Goal: Task Accomplishment & Management: Manage account settings

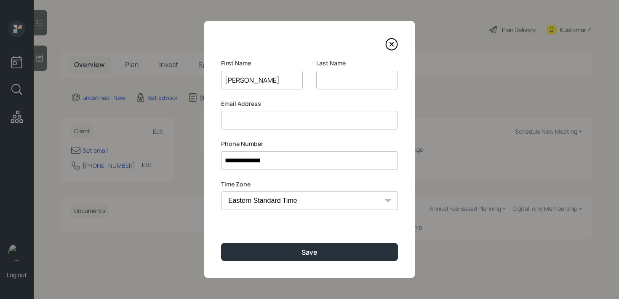
type input "[PERSON_NAME]"
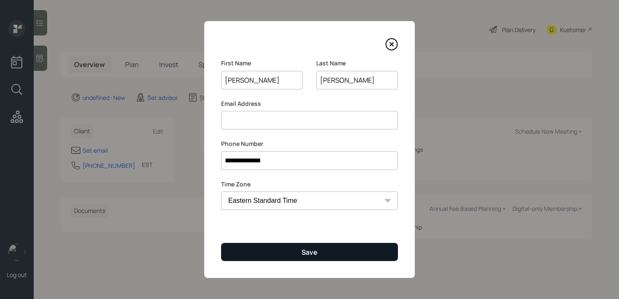
type input "[PERSON_NAME]"
click at [295, 253] on button "Save" at bounding box center [309, 252] width 177 height 18
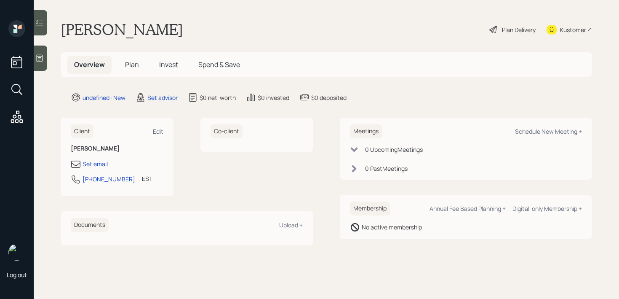
click at [47, 61] on div "Log out [PERSON_NAME] Plan Delivery Kustomer Overview Plan Invest Spend & Save …" at bounding box center [309, 149] width 619 height 299
click at [45, 57] on div at bounding box center [40, 57] width 13 height 25
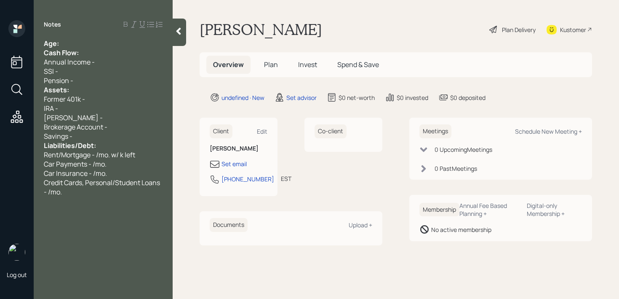
click at [110, 44] on div "Age:" at bounding box center [103, 43] width 119 height 9
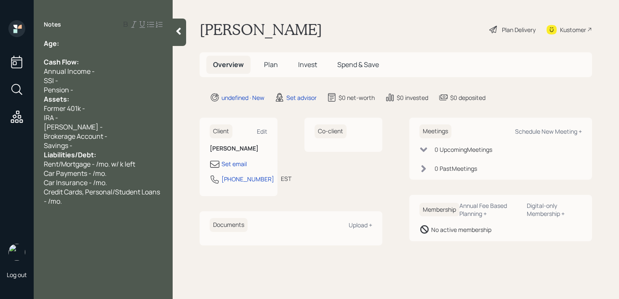
click at [96, 91] on div "Pension -" at bounding box center [103, 89] width 119 height 9
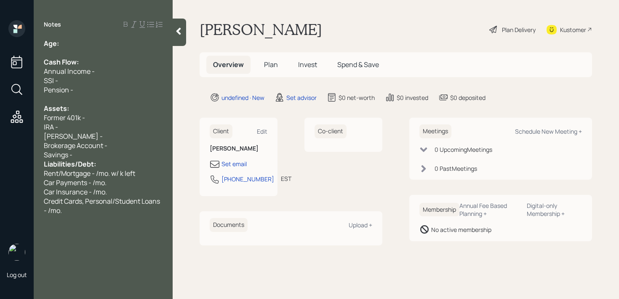
click at [97, 155] on div "Savings -" at bounding box center [103, 154] width 119 height 9
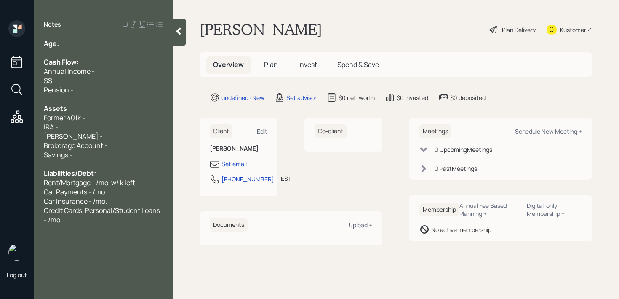
click at [116, 53] on div at bounding box center [103, 52] width 119 height 9
click at [122, 44] on div "Age:" at bounding box center [103, 43] width 119 height 9
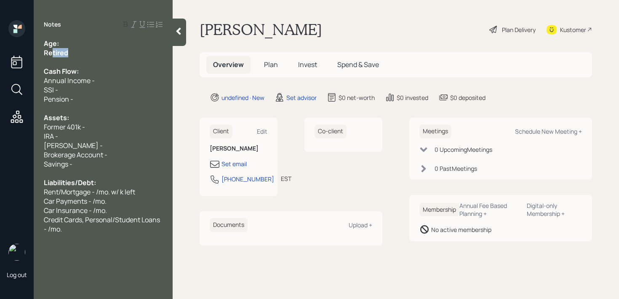
drag, startPoint x: 79, startPoint y: 51, endPoint x: 12, endPoint y: 51, distance: 67.0
click at [21, 51] on div "Log out Notes Age: Retired Cash Flow: Annual Income - SSI - Pension - Assets: F…" at bounding box center [309, 149] width 619 height 299
click at [70, 52] on div "Retired" at bounding box center [103, 52] width 119 height 9
click at [78, 48] on div "Retired" at bounding box center [103, 52] width 119 height 9
click at [82, 44] on div "Age:" at bounding box center [103, 43] width 119 height 9
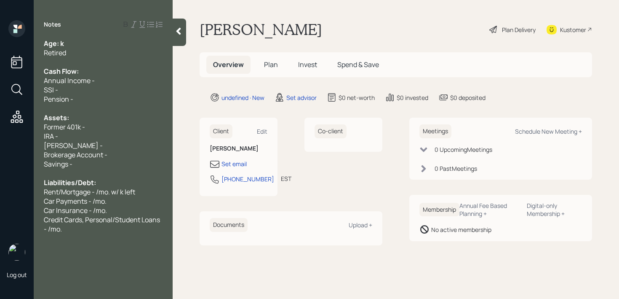
click at [86, 230] on div "Credit Cards, Personal/Student Loans - /mo." at bounding box center [103, 224] width 119 height 19
click at [239, 160] on div "Set email" at bounding box center [234, 163] width 25 height 9
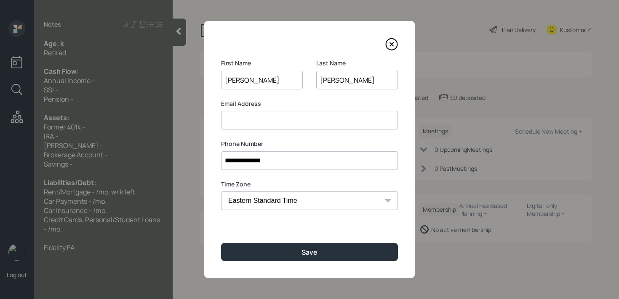
click at [270, 125] on input at bounding box center [309, 120] width 177 height 19
click at [391, 47] on icon at bounding box center [391, 44] width 13 height 13
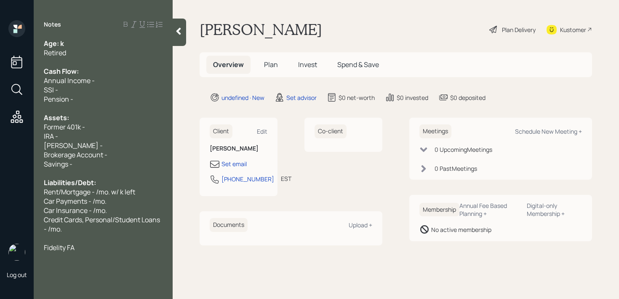
click at [118, 89] on div "SSI -" at bounding box center [103, 89] width 119 height 9
click at [60, 44] on span "Age: k" at bounding box center [54, 43] width 20 height 9
click at [96, 143] on div "[PERSON_NAME] -" at bounding box center [103, 145] width 119 height 9
click at [97, 130] on div "Former 401k -" at bounding box center [103, 126] width 119 height 9
click at [97, 135] on div "IRA -" at bounding box center [103, 135] width 119 height 9
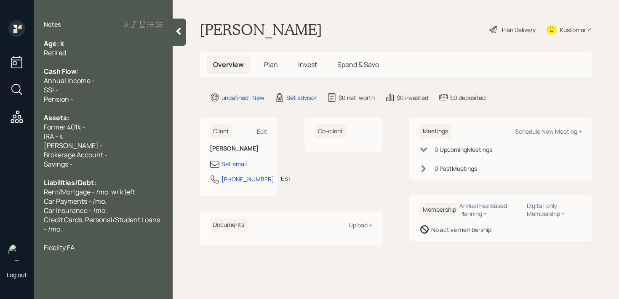
click at [48, 139] on span "IRA - k" at bounding box center [53, 135] width 19 height 9
click at [72, 134] on div "IRA - k" at bounding box center [103, 135] width 119 height 9
click at [77, 50] on div "Retired" at bounding box center [103, 52] width 119 height 9
click at [77, 47] on div "Age: k" at bounding box center [103, 43] width 119 height 9
click at [63, 44] on span "Age: [DEMOGRAPHIC_DATA]" at bounding box center [91, 43] width 94 height 9
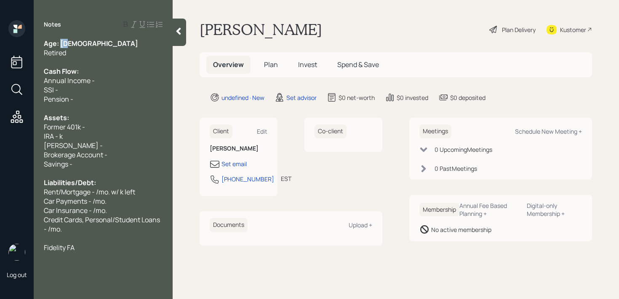
drag, startPoint x: 68, startPoint y: 44, endPoint x: 62, endPoint y: 45, distance: 6.3
click at [62, 45] on span "Age: [DEMOGRAPHIC_DATA]" at bounding box center [91, 43] width 94 height 9
click at [77, 52] on div "Retired" at bounding box center [103, 52] width 119 height 9
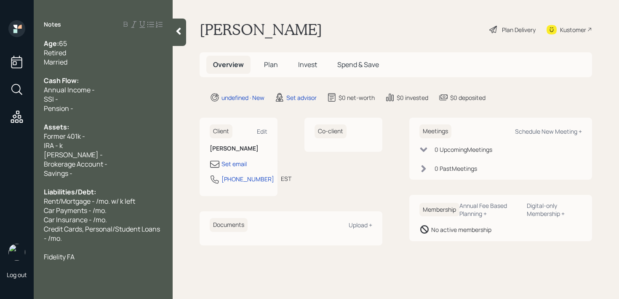
click at [94, 255] on div "Fidelity FA" at bounding box center [103, 256] width 119 height 9
drag, startPoint x: 88, startPoint y: 134, endPoint x: 8, endPoint y: 134, distance: 79.6
click at [8, 134] on div "Log out Notes Age: [DEMOGRAPHIC_DATA] Retired Married Cash Flow: Annual Income …" at bounding box center [309, 149] width 619 height 299
click at [113, 130] on div "Assets:" at bounding box center [103, 126] width 119 height 9
click at [110, 136] on div "Former 401k -" at bounding box center [103, 135] width 119 height 9
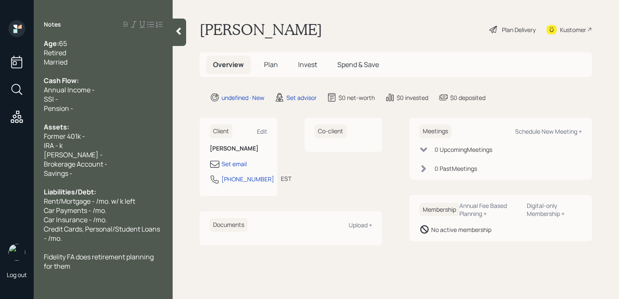
drag, startPoint x: 112, startPoint y: 136, endPoint x: 15, endPoint y: 136, distance: 97.7
click at [15, 136] on div "Log out Notes Age: [DEMOGRAPHIC_DATA] Retired Married Cash Flow: Annual Income …" at bounding box center [309, 149] width 619 height 299
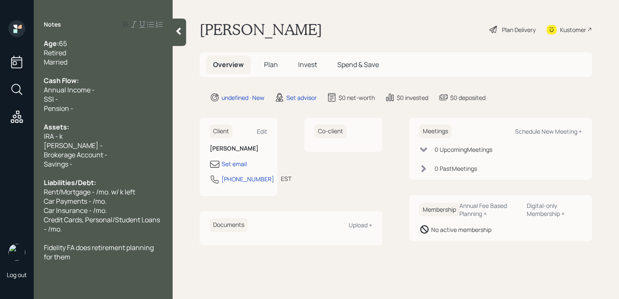
click at [154, 118] on div at bounding box center [103, 117] width 119 height 9
click at [61, 137] on span "IRA - k" at bounding box center [53, 135] width 19 height 9
click at [83, 137] on div "IRA - 100k" at bounding box center [103, 135] width 119 height 9
click at [83, 140] on div "IRA - 100k" at bounding box center [103, 135] width 119 height 9
click at [86, 143] on div "[PERSON_NAME] -" at bounding box center [103, 145] width 119 height 9
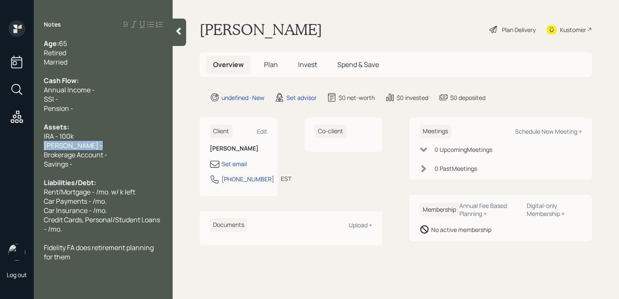
drag, startPoint x: 86, startPoint y: 143, endPoint x: 0, endPoint y: 143, distance: 85.5
click at [0, 143] on div "Log out Notes Age: [DEMOGRAPHIC_DATA] Retired Married Cash Flow: Annual Income …" at bounding box center [309, 149] width 619 height 299
click at [87, 150] on span "Brokerage Account -" at bounding box center [76, 154] width 64 height 9
drag, startPoint x: 62, startPoint y: 145, endPoint x: 3, endPoint y: 145, distance: 59.0
click at [3, 145] on div "Log out Notes Age: [DEMOGRAPHIC_DATA] Retired Married Cash Flow: Annual Income …" at bounding box center [309, 149] width 619 height 299
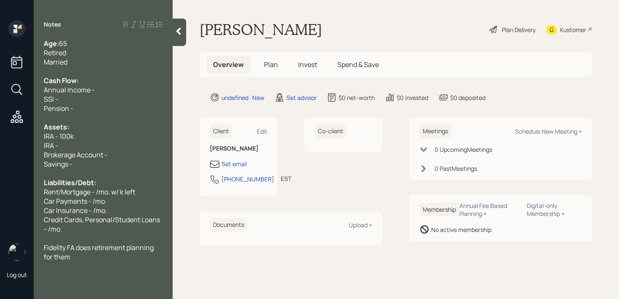
click at [89, 146] on div "IRA -" at bounding box center [103, 145] width 119 height 9
click at [83, 145] on div "[PERSON_NAME] - k" at bounding box center [103, 145] width 119 height 9
click at [80, 145] on span "[PERSON_NAME] - k" at bounding box center [76, 145] width 64 height 9
click at [128, 151] on div "Brokerage Account -" at bounding box center [103, 154] width 119 height 9
drag, startPoint x: 128, startPoint y: 151, endPoint x: 0, endPoint y: 152, distance: 127.6
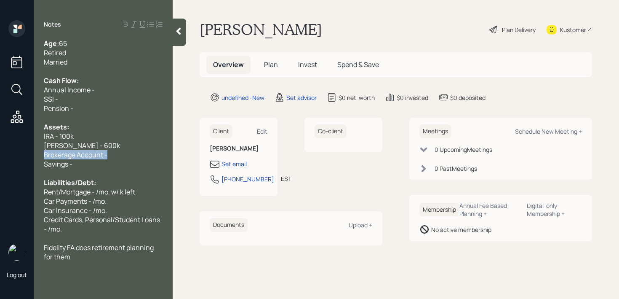
click at [0, 152] on div "Log out Notes Age: [DEMOGRAPHIC_DATA] Retired Married Cash Flow: Annual Income …" at bounding box center [309, 149] width 619 height 299
click at [80, 152] on span "Brokerage Account -" at bounding box center [76, 154] width 64 height 9
drag, startPoint x: 105, startPoint y: 152, endPoint x: 7, endPoint y: 152, distance: 98.1
click at [9, 152] on div "Log out Notes Age: [DEMOGRAPHIC_DATA] Retired Married Cash Flow: Annual Income …" at bounding box center [309, 149] width 619 height 299
click at [53, 152] on span "Brokerage Account -" at bounding box center [76, 154] width 64 height 9
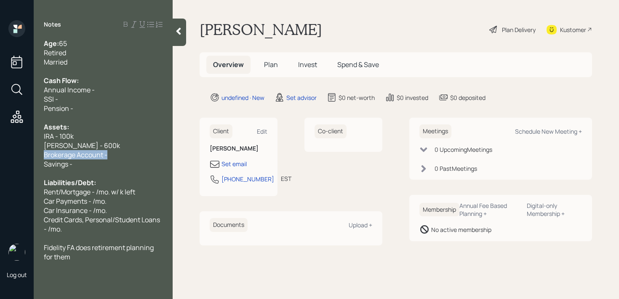
drag, startPoint x: 142, startPoint y: 153, endPoint x: 0, endPoint y: 153, distance: 141.5
click at [0, 153] on div "Log out Notes Age: [DEMOGRAPHIC_DATA] Retired Married Cash Flow: Annual Income …" at bounding box center [309, 149] width 619 height 299
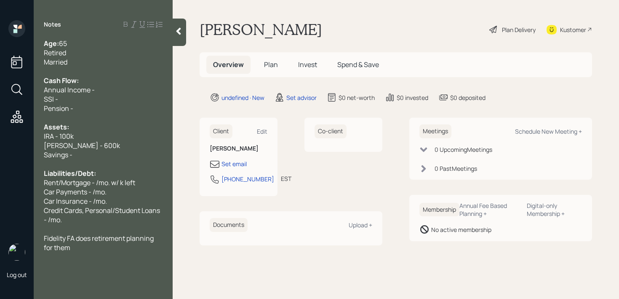
click at [120, 158] on div "Savings -" at bounding box center [103, 154] width 119 height 9
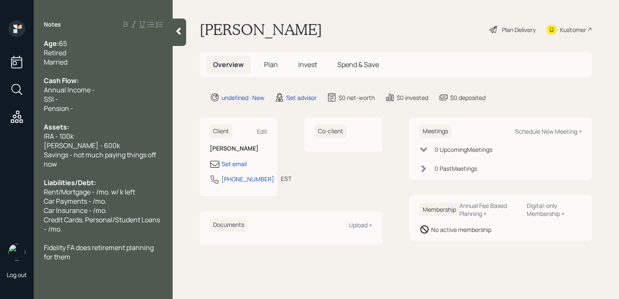
click at [100, 58] on div "Married" at bounding box center [103, 61] width 119 height 9
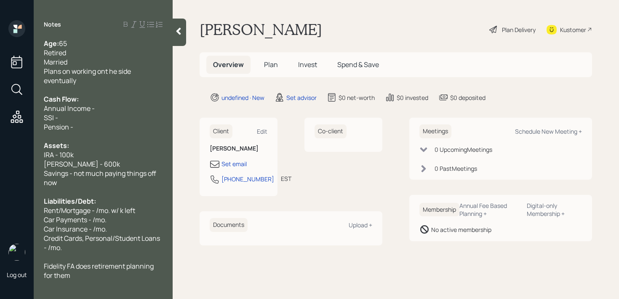
click at [96, 187] on div at bounding box center [103, 191] width 119 height 9
click at [108, 108] on div "Annual Income -" at bounding box center [103, 108] width 119 height 9
click at [108, 120] on div "SSI -" at bounding box center [103, 117] width 119 height 9
click at [64, 118] on span "SSI - / mo." at bounding box center [59, 117] width 31 height 9
click at [83, 130] on div "Pension -" at bounding box center [103, 126] width 119 height 9
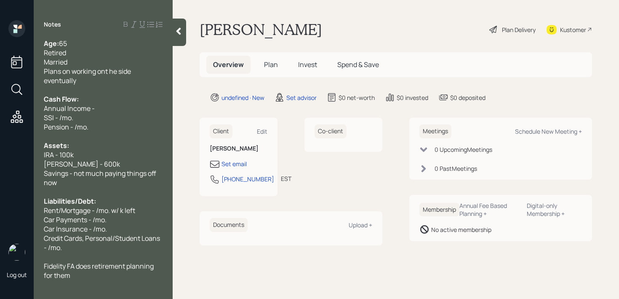
click at [58, 118] on span "SSI - /mo." at bounding box center [58, 117] width 29 height 9
drag, startPoint x: 114, startPoint y: 110, endPoint x: 0, endPoint y: 110, distance: 114.1
click at [0, 110] on div "Log out Notes Age: [DEMOGRAPHIC_DATA] Retired Married Plans on working ont he s…" at bounding box center [309, 149] width 619 height 299
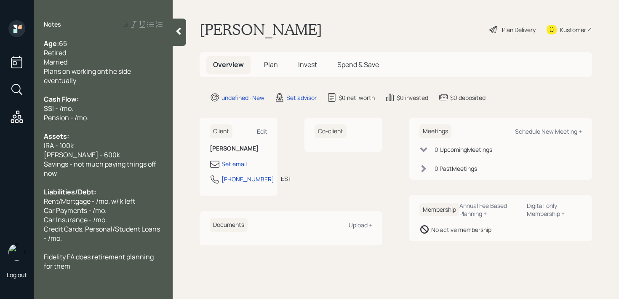
drag, startPoint x: 60, startPoint y: 107, endPoint x: 203, endPoint y: 12, distance: 171.3
click at [60, 107] on span "SSI - /mo." at bounding box center [58, 108] width 29 height 9
click at [110, 71] on span "Plans on working ont he side eventually" at bounding box center [88, 76] width 88 height 19
click at [86, 111] on div "SSI - /mo." at bounding box center [103, 108] width 119 height 9
click at [105, 119] on div "Pension - /mo." at bounding box center [103, 117] width 119 height 9
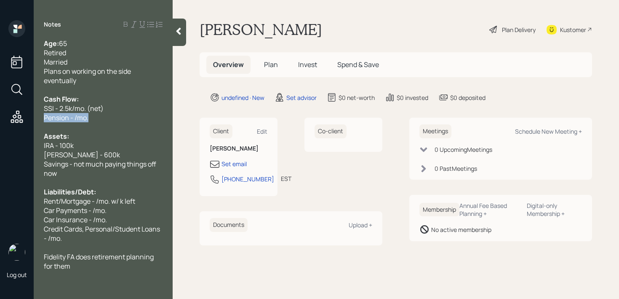
drag, startPoint x: 105, startPoint y: 119, endPoint x: 0, endPoint y: 119, distance: 105.3
click at [0, 119] on div "Log out Notes Age: [DEMOGRAPHIC_DATA] Retired Married Plans on working on the s…" at bounding box center [309, 149] width 619 height 299
click at [69, 123] on div at bounding box center [103, 126] width 119 height 9
click at [77, 121] on span "Pension - /mo." at bounding box center [66, 117] width 45 height 9
drag, startPoint x: 102, startPoint y: 112, endPoint x: 0, endPoint y: 112, distance: 101.5
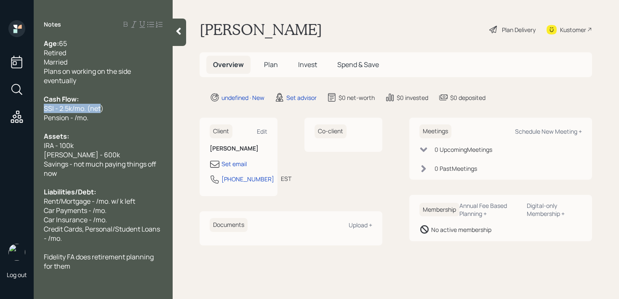
click at [0, 112] on div "Log out Notes Age: [DEMOGRAPHIC_DATA] Retired Married Plans on working on the s…" at bounding box center [309, 149] width 619 height 299
click at [58, 120] on span "Pension - /mo." at bounding box center [66, 117] width 45 height 9
drag, startPoint x: 110, startPoint y: 120, endPoint x: 0, endPoint y: 120, distance: 109.9
click at [0, 120] on div "Log out Notes Age: [DEMOGRAPHIC_DATA] Retired Married Plans on working on the s…" at bounding box center [309, 149] width 619 height 299
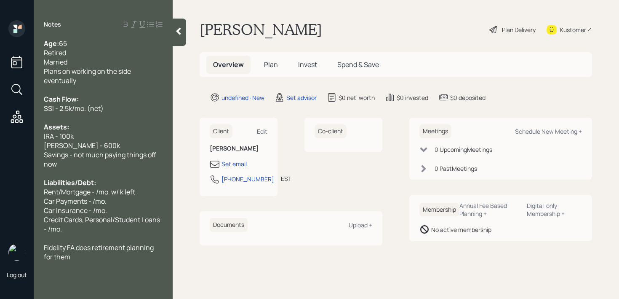
click at [116, 150] on span "Savings - not much paying things off now" at bounding box center [101, 159] width 114 height 19
click at [74, 147] on span "[PERSON_NAME] - 600k" at bounding box center [82, 145] width 76 height 9
click at [104, 165] on div "Savings - not much paying things off now" at bounding box center [103, 159] width 119 height 19
click at [96, 185] on span "Liabilities/Debt:" at bounding box center [70, 182] width 52 height 9
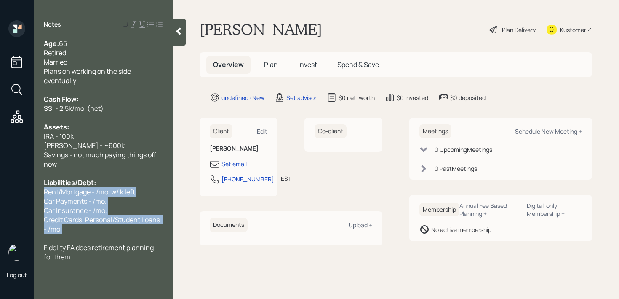
drag, startPoint x: 80, startPoint y: 230, endPoint x: 21, endPoint y: 192, distance: 69.9
click at [21, 192] on div "Log out Notes Age: [DEMOGRAPHIC_DATA] Retired Married Plans on working on the s…" at bounding box center [309, 149] width 619 height 299
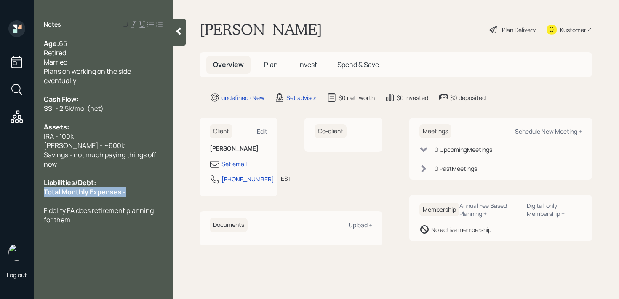
drag, startPoint x: 143, startPoint y: 190, endPoint x: 22, endPoint y: 190, distance: 120.9
click at [22, 190] on div "Log out Notes Age: [DEMOGRAPHIC_DATA] Retired Married Plans on working on the s…" at bounding box center [309, 149] width 619 height 299
click at [126, 188] on div "Total Monthly Expenses -" at bounding box center [103, 191] width 119 height 9
click at [128, 189] on div "Total Monthly Expenses -" at bounding box center [103, 191] width 119 height 9
click at [178, 41] on div at bounding box center [179, 32] width 13 height 27
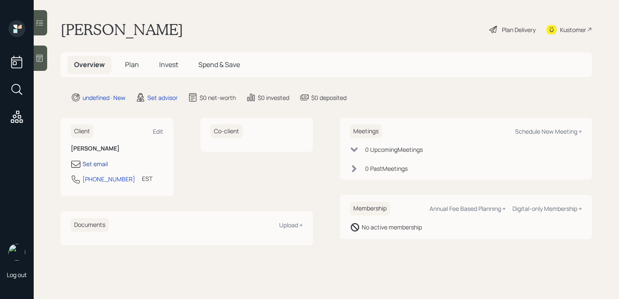
click at [103, 161] on div "Set email" at bounding box center [95, 163] width 25 height 9
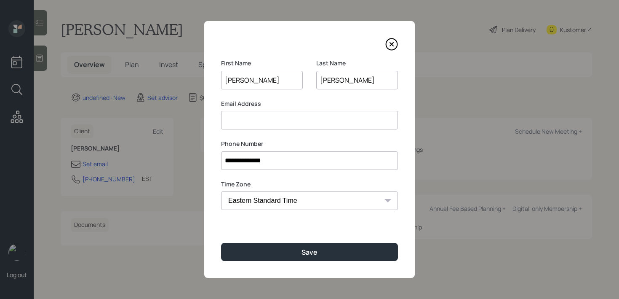
click at [300, 118] on input at bounding box center [309, 120] width 177 height 19
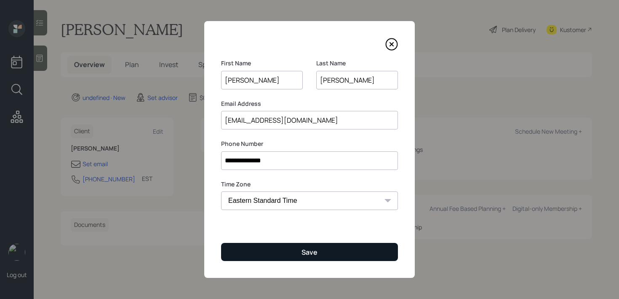
type input "[EMAIL_ADDRESS][DOMAIN_NAME]"
click at [375, 253] on button "Save" at bounding box center [309, 252] width 177 height 18
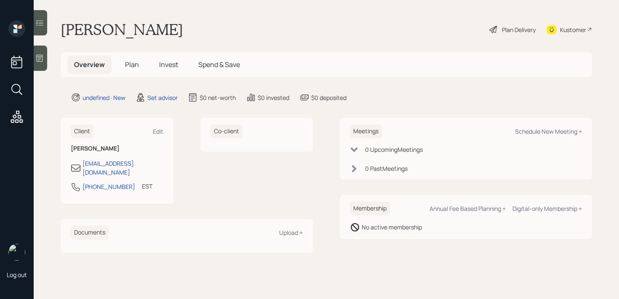
click at [583, 132] on div "Meetings Schedule New Meeting + 0 Upcoming Meeting s 0 Past Meeting s" at bounding box center [466, 149] width 252 height 62
click at [570, 131] on div "Schedule New Meeting +" at bounding box center [548, 131] width 67 height 8
select select "round-[PERSON_NAME]"
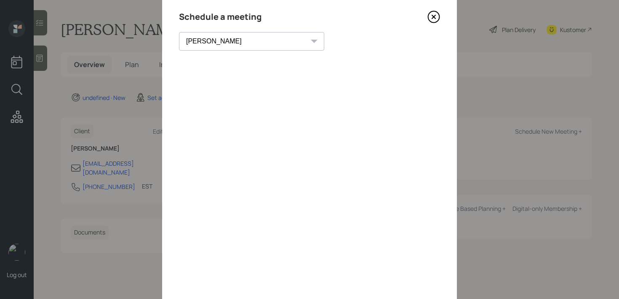
scroll to position [46, 0]
